Goal: Task Accomplishment & Management: Manage account settings

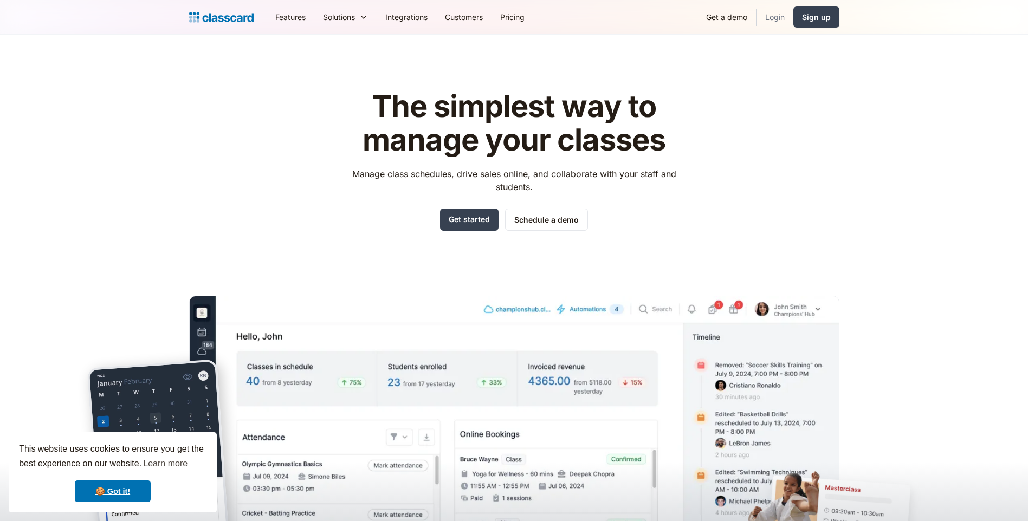
click at [768, 18] on link "Login" at bounding box center [774, 17] width 37 height 24
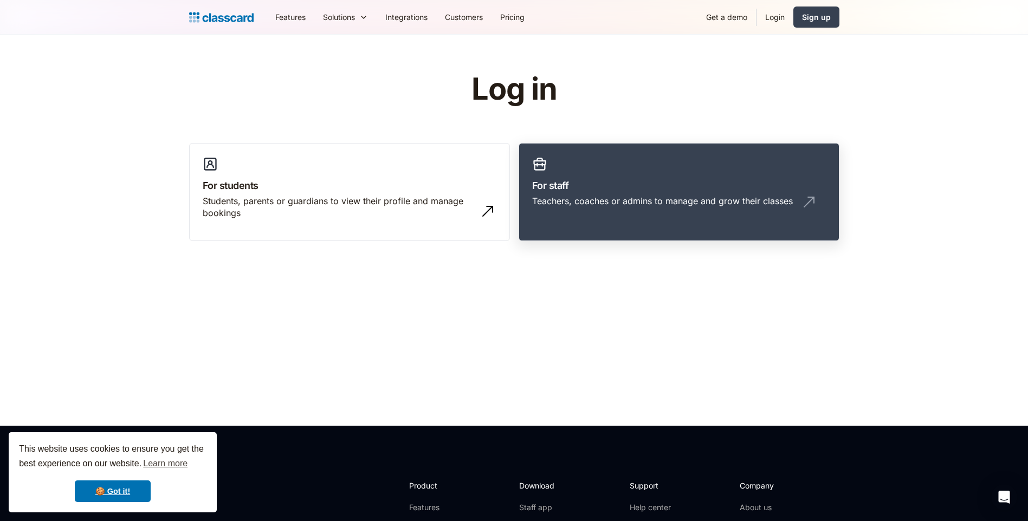
click at [584, 209] on div "Teachers, coaches or admins to manage and grow their classes" at bounding box center [679, 205] width 294 height 21
